Goal: Task Accomplishment & Management: Complete application form

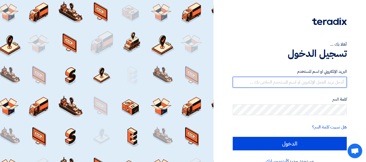
click at [310, 77] on input "text" at bounding box center [290, 82] width 114 height 11
type input "[EMAIL_ADDRESS][DOMAIN_NAME]"
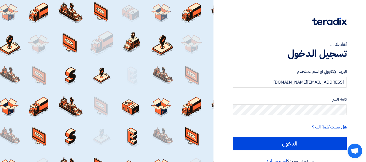
click at [295, 137] on form "البريد الإلكتروني او اسم المستخدم [EMAIL_ADDRESS][DOMAIN_NAME] كلمة السر هل نسي…" at bounding box center [290, 110] width 114 height 82
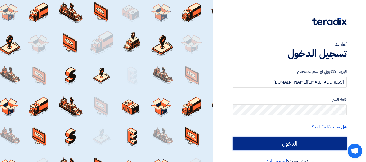
click at [292, 150] on input "الدخول" at bounding box center [290, 144] width 114 height 14
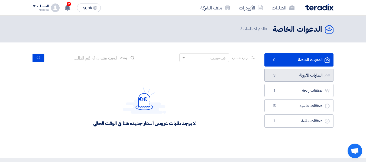
click at [286, 78] on link "الطلبات المقبولة الطلبات المقبولة 3" at bounding box center [299, 75] width 69 height 13
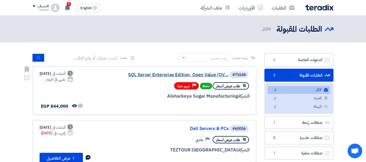
click at [222, 75] on link "SQL Server Enterprise Edition, Open Value (OV..." at bounding box center [174, 75] width 108 height 5
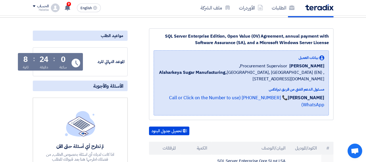
scroll to position [17, 0]
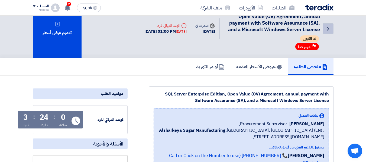
click at [328, 30] on use at bounding box center [328, 29] width 2 height 4
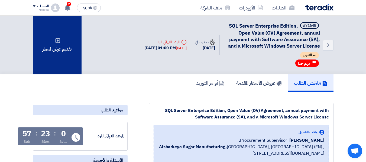
click at [72, 54] on div "تقديم عرض أسعار" at bounding box center [57, 45] width 49 height 59
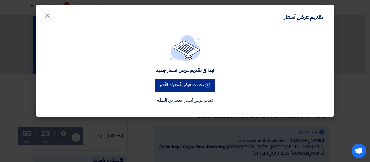
click at [213, 86] on button "تحديث عرض أسعارك الأخير" at bounding box center [185, 85] width 61 height 13
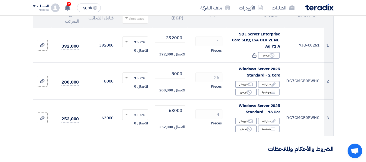
scroll to position [80, 0]
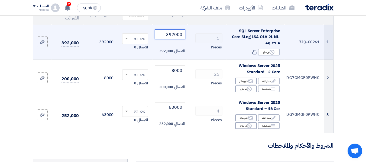
click at [170, 35] on input "392000" at bounding box center [170, 35] width 30 height 10
click at [181, 39] on input "392000" at bounding box center [170, 35] width 30 height 10
drag, startPoint x: 182, startPoint y: 31, endPoint x: 171, endPoint y: 42, distance: 15.3
click at [171, 42] on td "392000 الاجمالي 392,000" at bounding box center [170, 42] width 35 height 35
drag, startPoint x: 182, startPoint y: 39, endPoint x: 156, endPoint y: 38, distance: 26.3
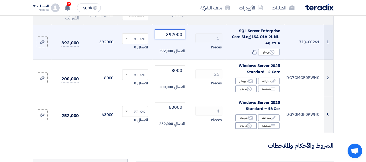
click at [156, 38] on input "392000" at bounding box center [170, 35] width 30 height 10
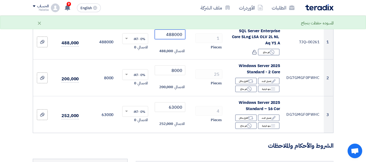
type input "488000"
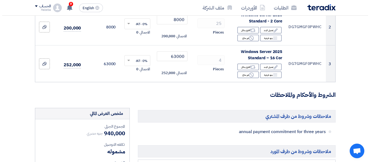
scroll to position [282, 0]
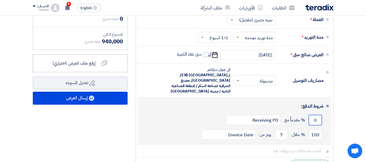
click at [318, 119] on input "0" at bounding box center [315, 120] width 13 height 10
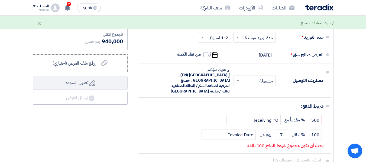
click at [333, 133] on ul "العملة * اختر العملة جنيه مصري (مفضل) × *" at bounding box center [235, 96] width 198 height 174
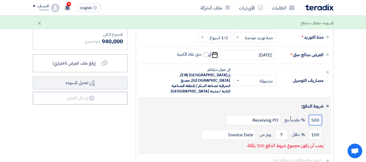
click at [318, 120] on input "500" at bounding box center [315, 120] width 13 height 10
type input "50"
click at [33, 77] on button "Draft تعديل المسوده" at bounding box center [80, 83] width 95 height 13
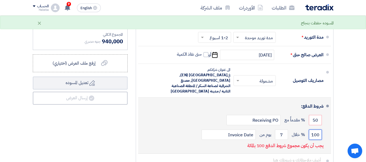
click at [319, 131] on input "100" at bounding box center [315, 135] width 13 height 10
drag, startPoint x: 319, startPoint y: 131, endPoint x: 303, endPoint y: 134, distance: 16.8
click at [303, 134] on div "100 % خلال 7 يوم من Invoice Date" at bounding box center [233, 135] width 181 height 15
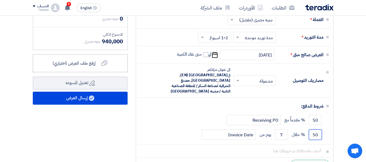
type input "50"
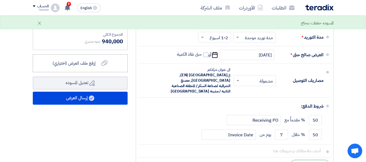
click at [119, 130] on div "ملخص [PERSON_NAME] المجموع الجزئي جنيه مصري 940,000 تكلفه التوصيل" at bounding box center [80, 66] width 103 height 219
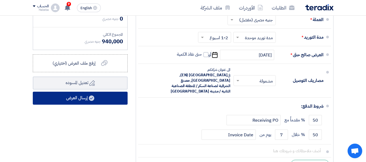
click at [107, 102] on button "إرسال العرض" at bounding box center [80, 98] width 95 height 13
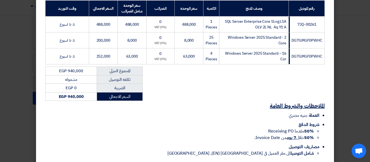
scroll to position [121, 0]
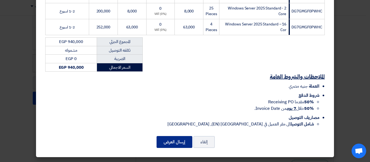
click at [165, 142] on button "إرسال العرض" at bounding box center [175, 142] width 36 height 12
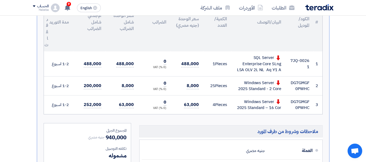
scroll to position [50, 0]
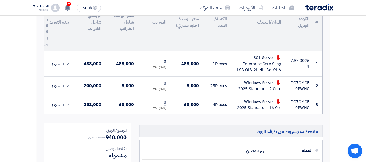
scroll to position [334, 0]
